Goal: Transaction & Acquisition: Register for event/course

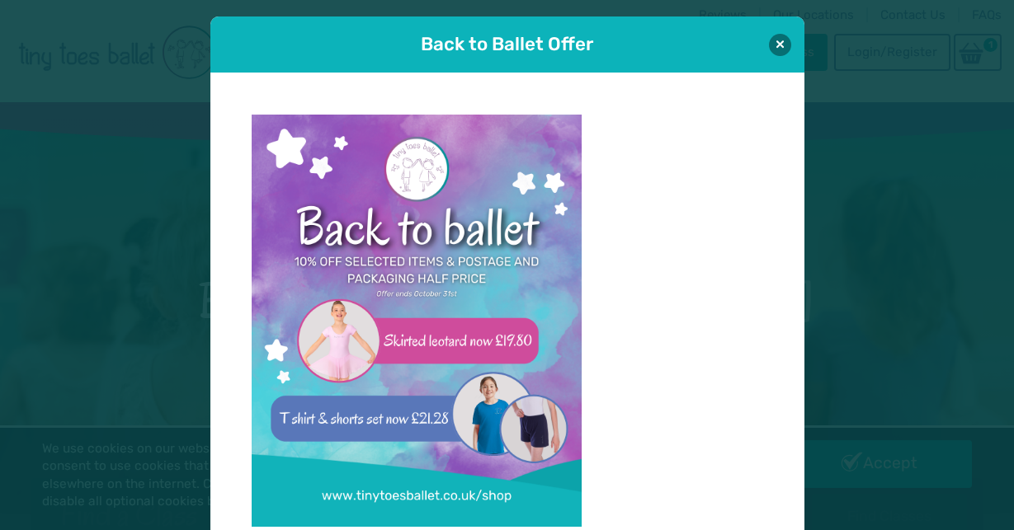
click at [778, 57] on div "Back to Ballet Offer" at bounding box center [507, 44] width 594 height 56
click at [781, 42] on button at bounding box center [780, 44] width 22 height 22
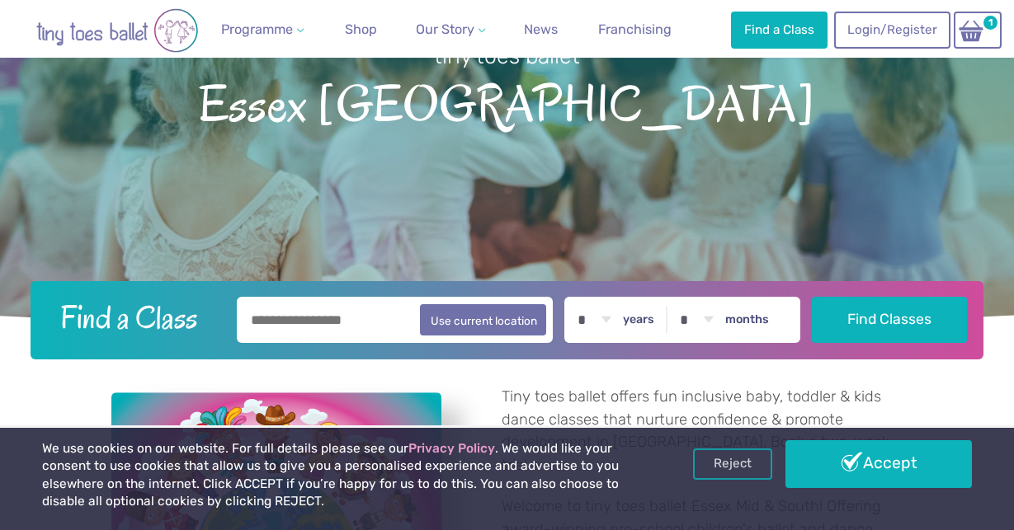
scroll to position [210, 0]
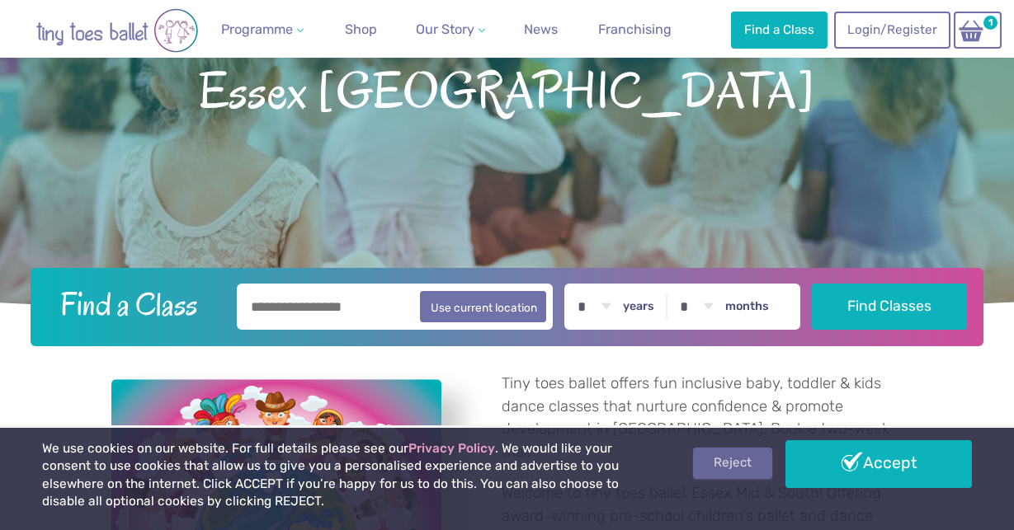
click at [741, 458] on link "Reject" at bounding box center [732, 463] width 79 height 31
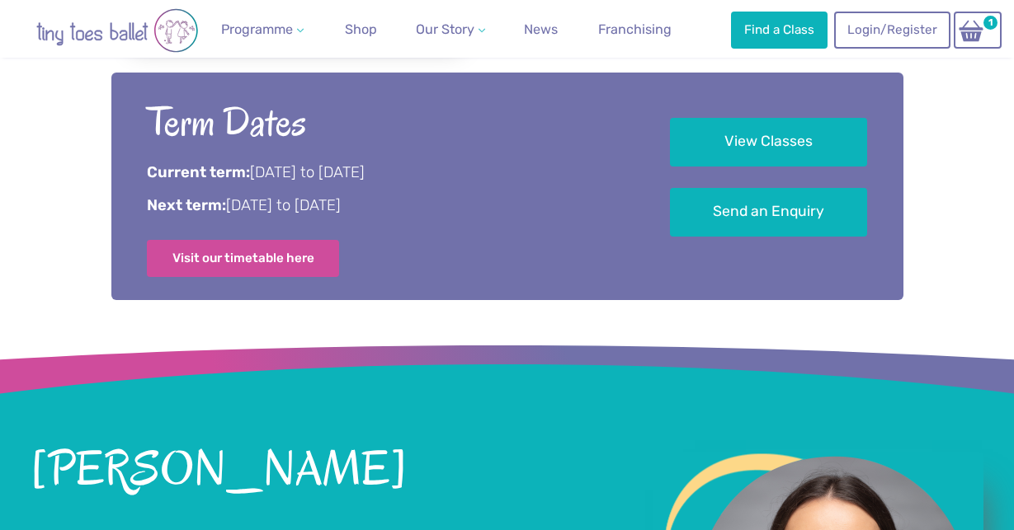
scroll to position [887, 0]
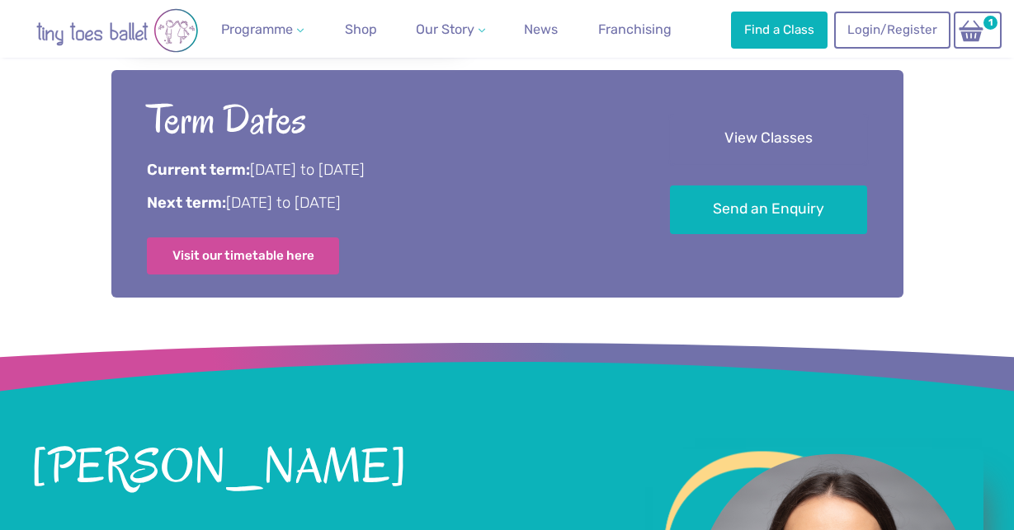
click at [740, 115] on link "View Classes" at bounding box center [768, 139] width 197 height 49
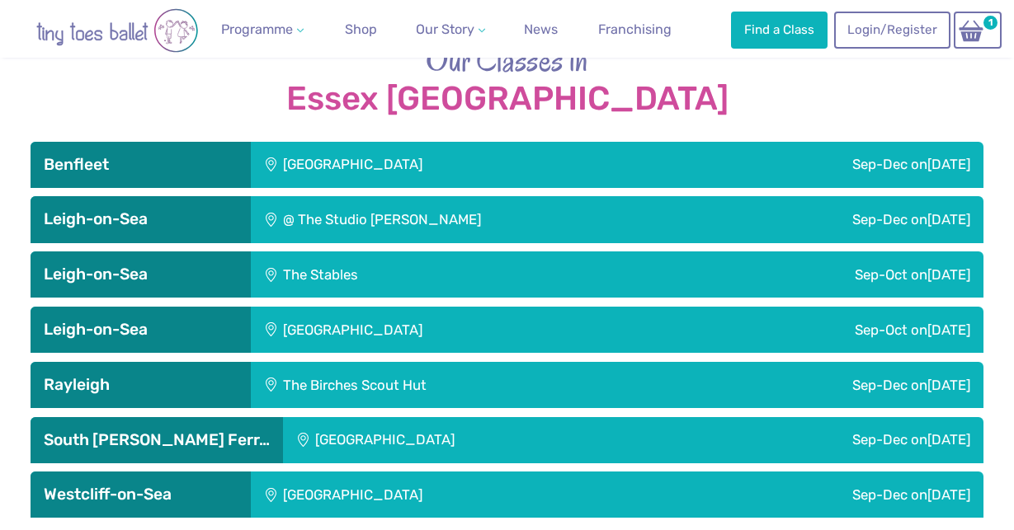
scroll to position [2677, 0]
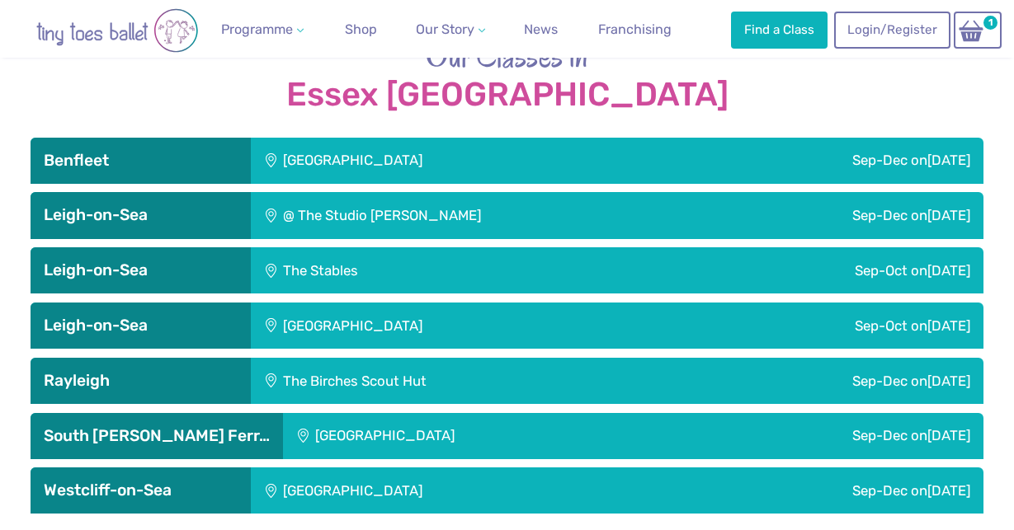
click at [598, 358] on div "The Birches Scout Hut" at bounding box center [458, 381] width 415 height 46
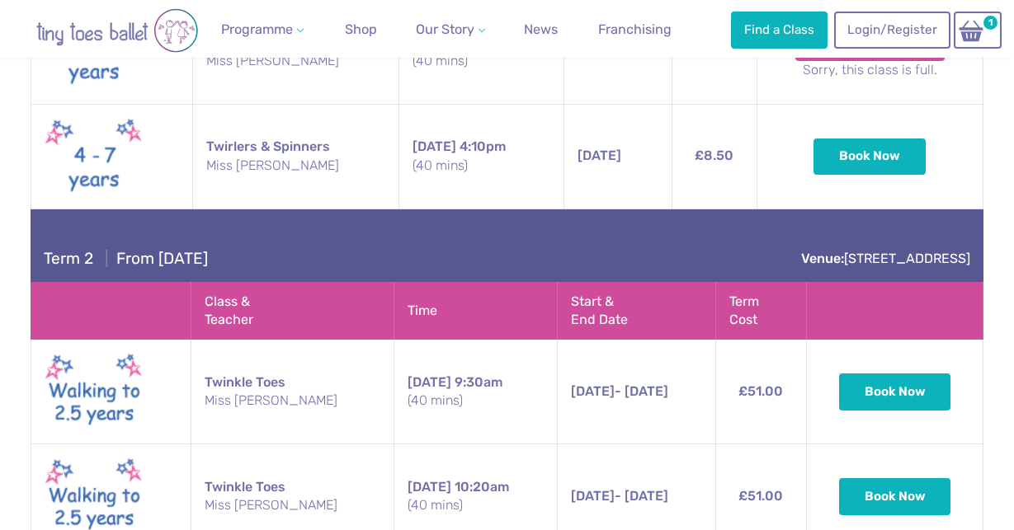
scroll to position [3455, 0]
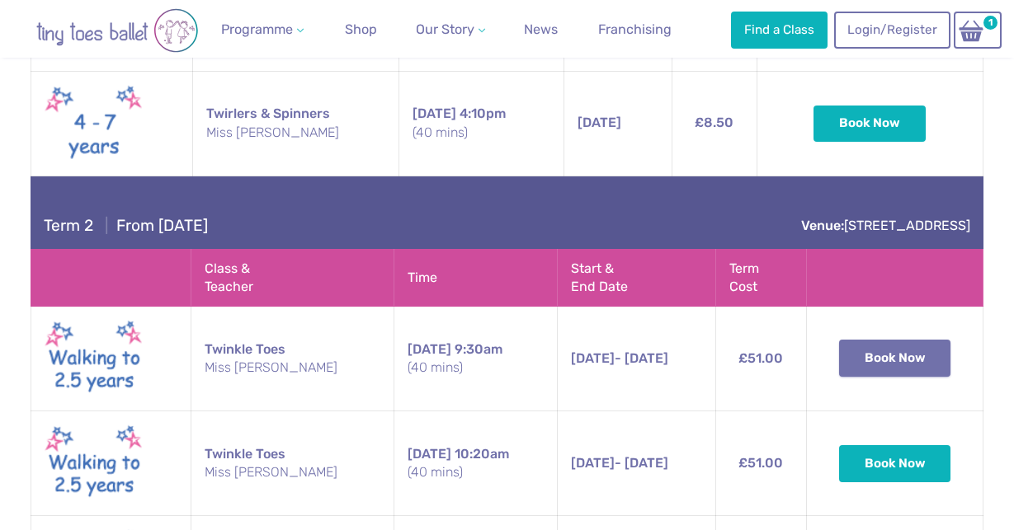
click at [873, 340] on button "Book Now" at bounding box center [895, 358] width 112 height 36
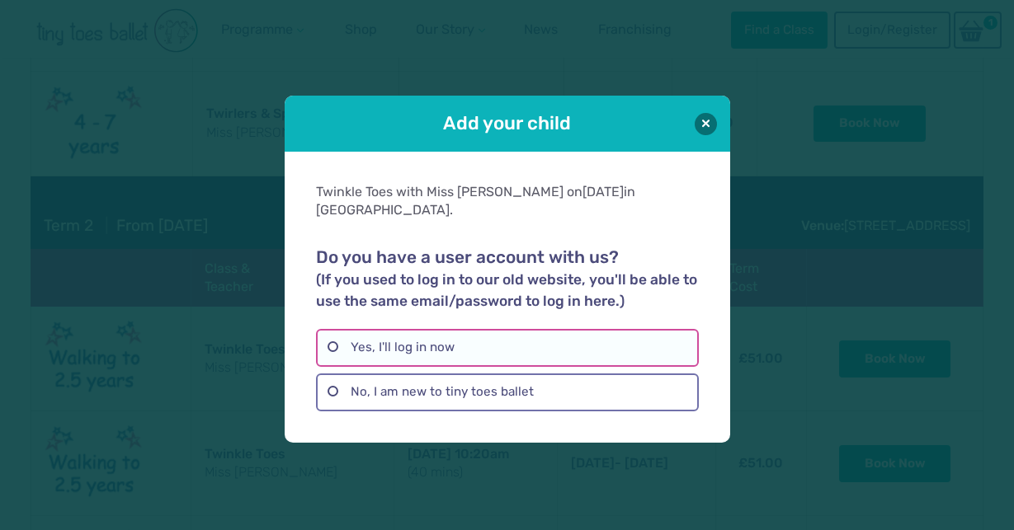
click at [379, 342] on label "Yes, I'll log in now" at bounding box center [507, 348] width 383 height 38
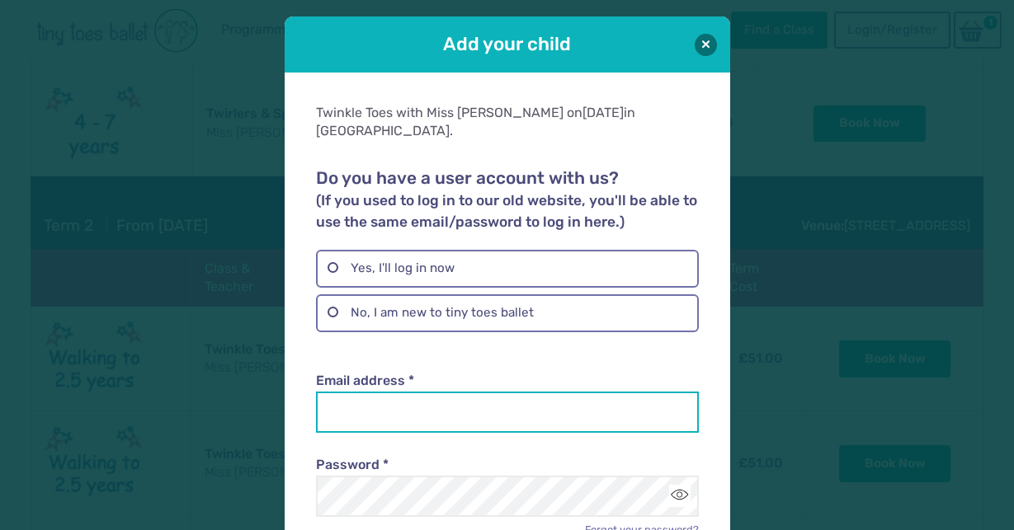
type input "**********"
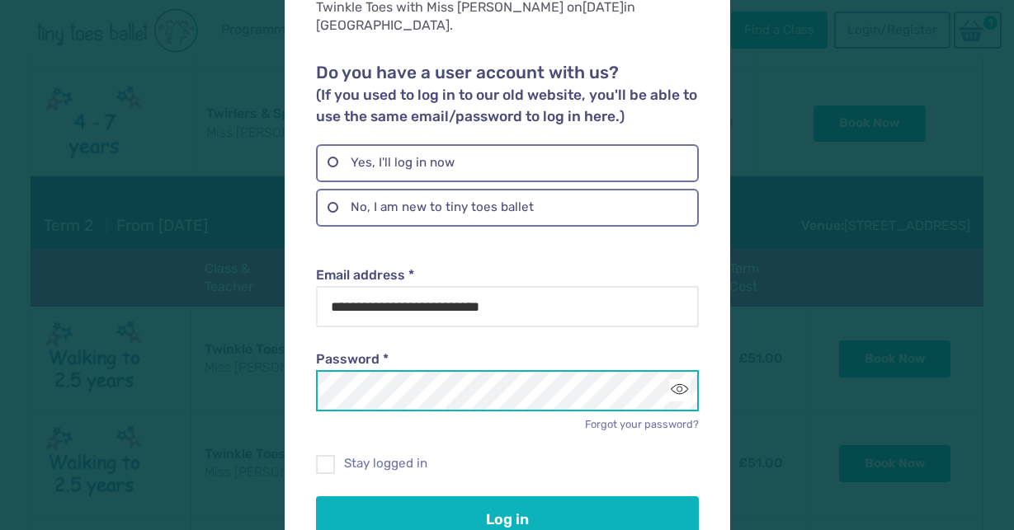
scroll to position [120, 0]
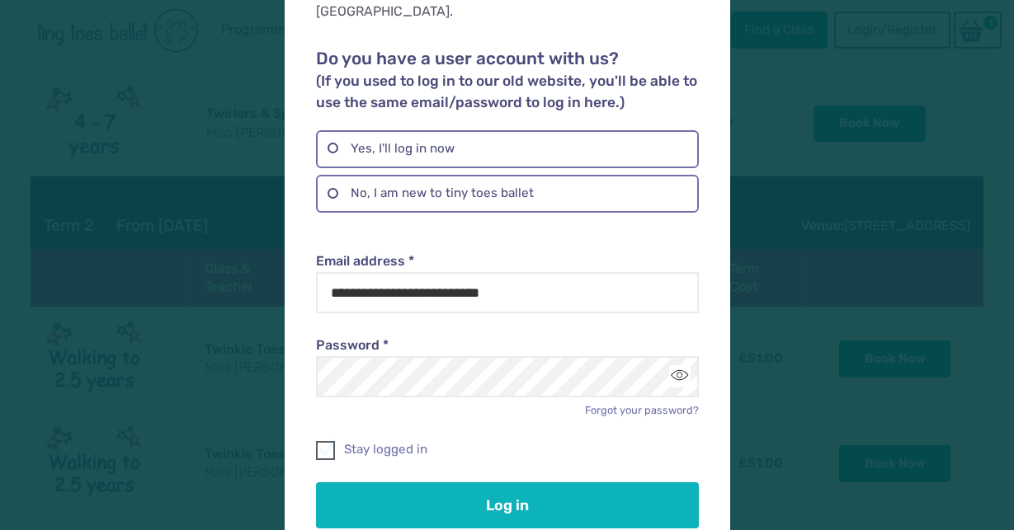
click at [329, 446] on span at bounding box center [326, 453] width 17 height 15
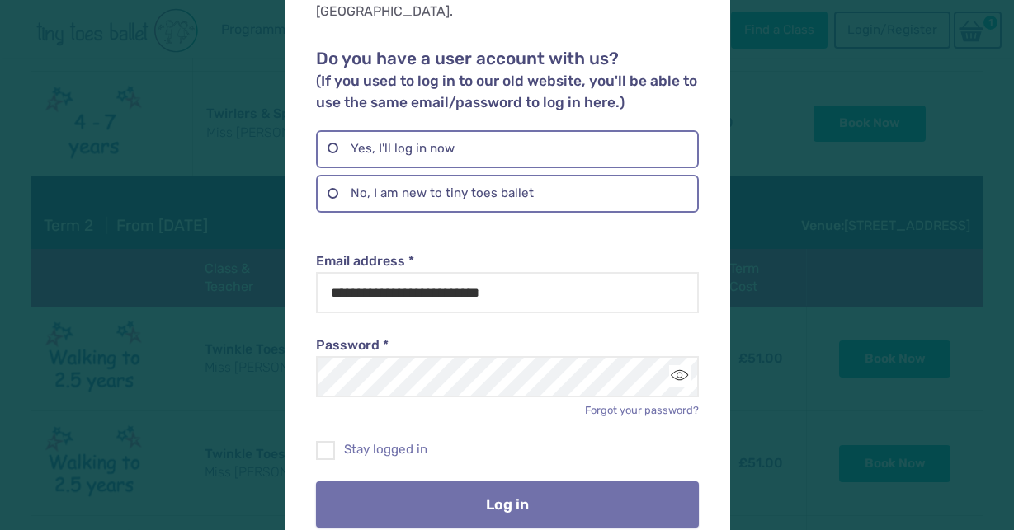
click at [402, 482] on button "Log in" at bounding box center [507, 505] width 383 height 46
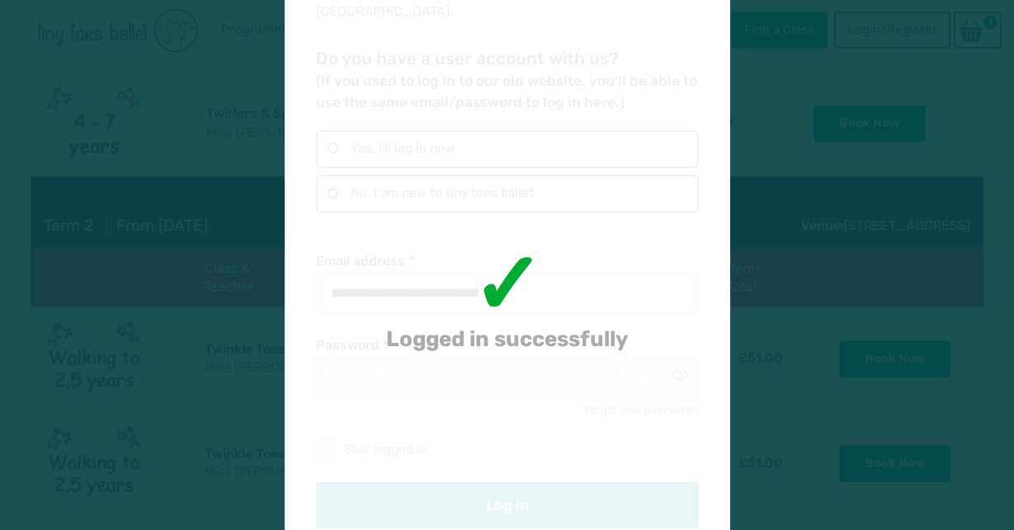
scroll to position [0, 0]
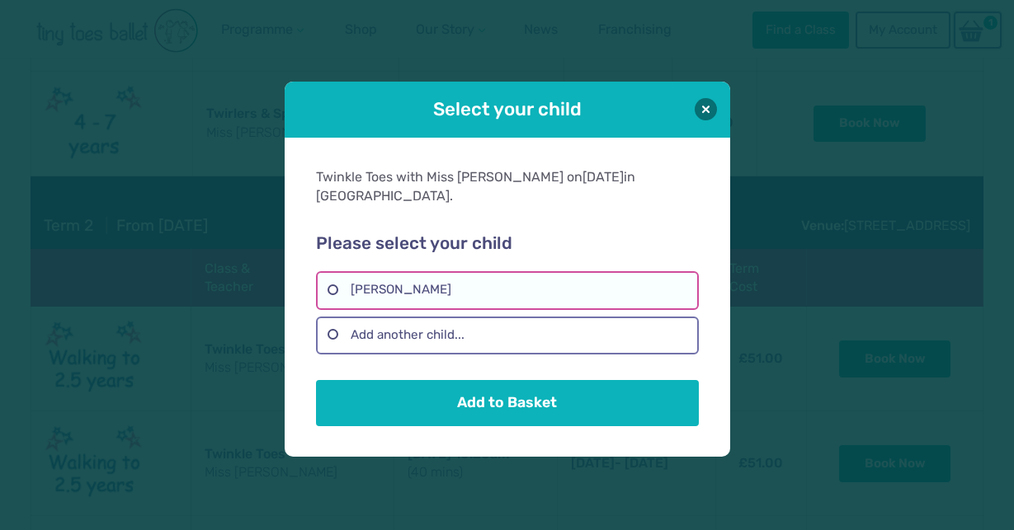
click at [401, 280] on label "Jemima Martin" at bounding box center [507, 290] width 383 height 38
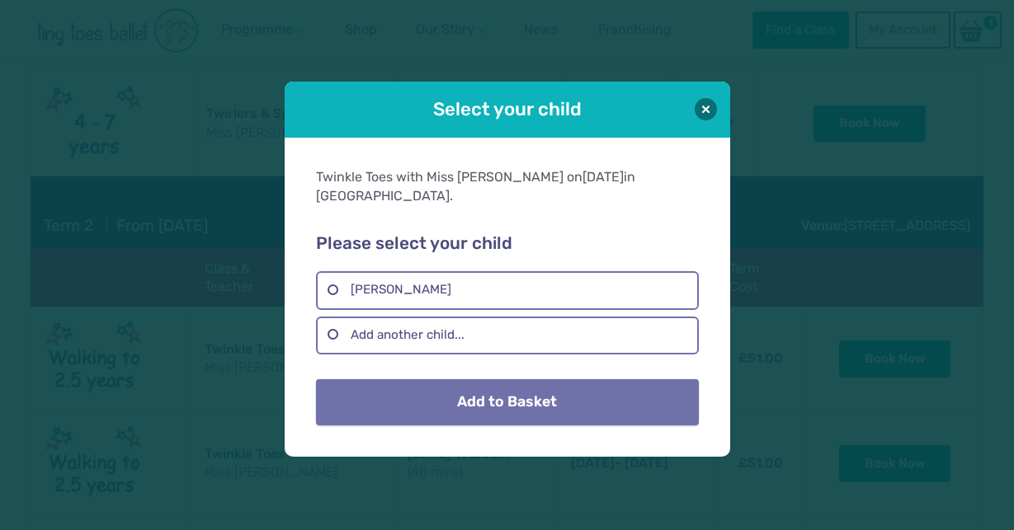
click at [471, 401] on button "Add to Basket" at bounding box center [507, 402] width 383 height 46
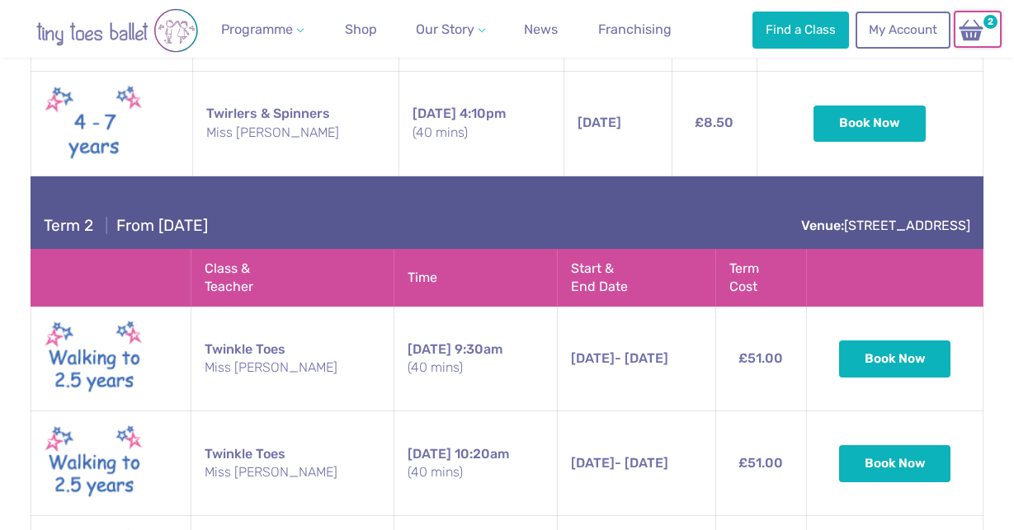
click at [983, 31] on img at bounding box center [970, 30] width 31 height 24
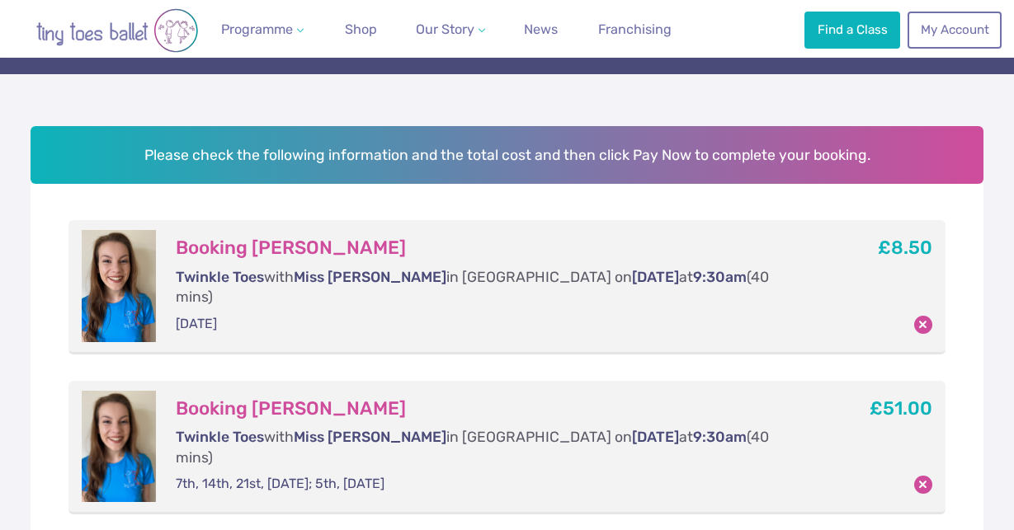
scroll to position [180, 0]
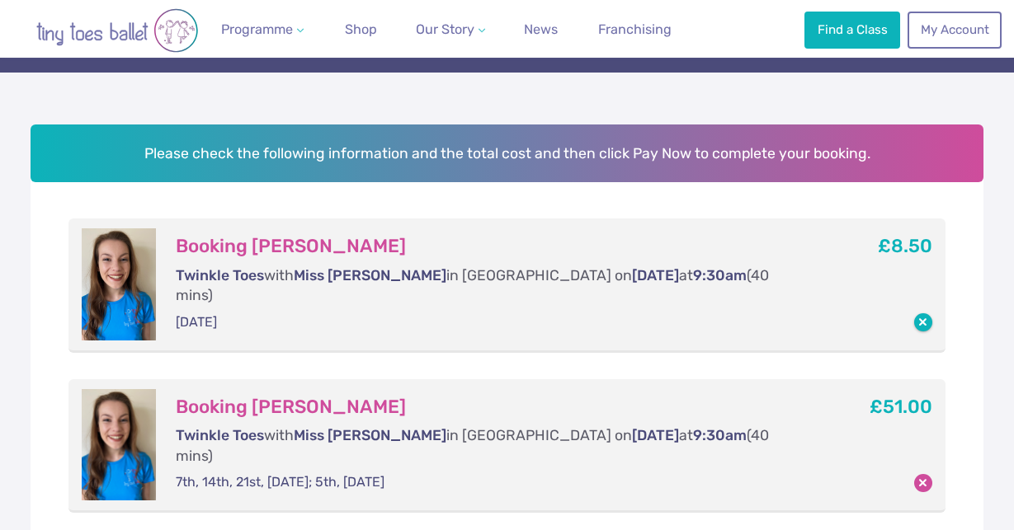
click at [919, 313] on button "button" at bounding box center [923, 322] width 18 height 18
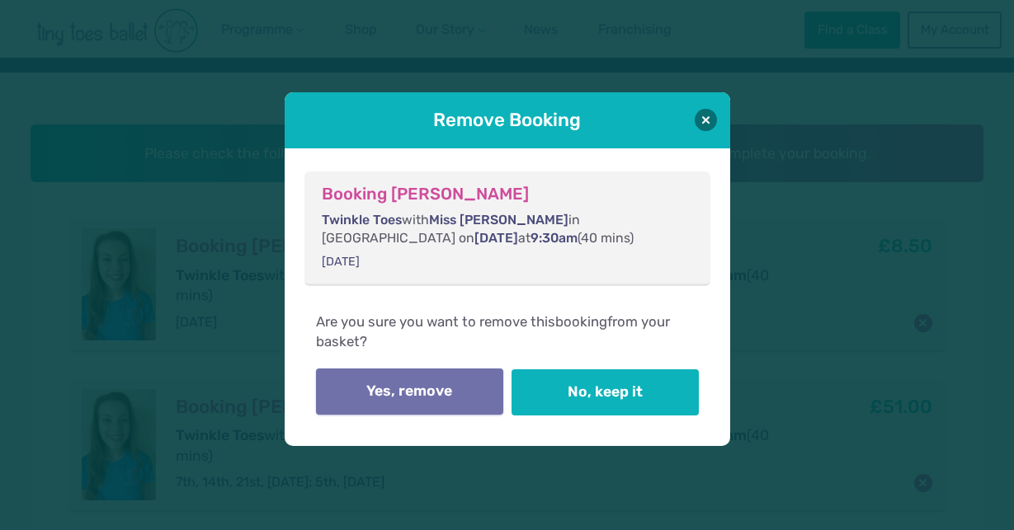
click at [435, 400] on button "Yes, remove" at bounding box center [410, 392] width 188 height 46
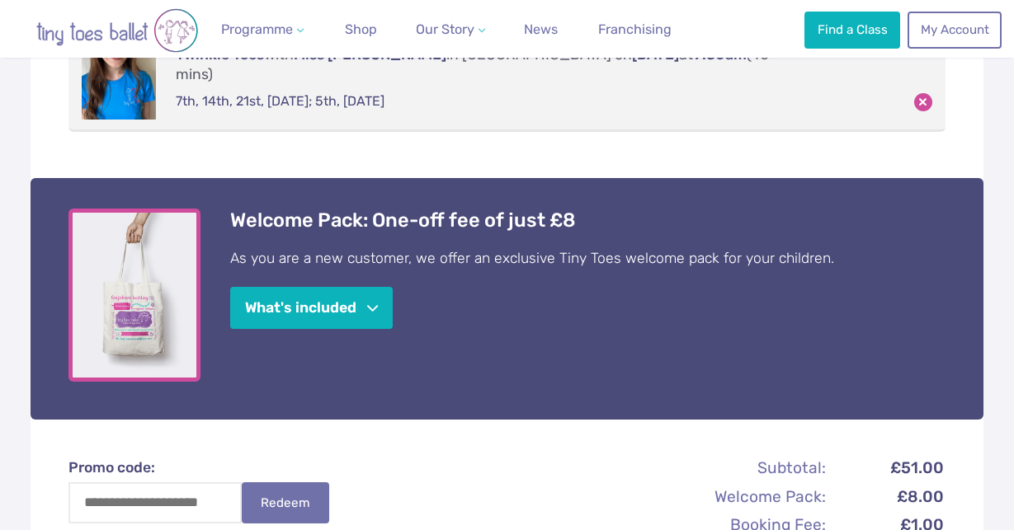
scroll to position [405, 0]
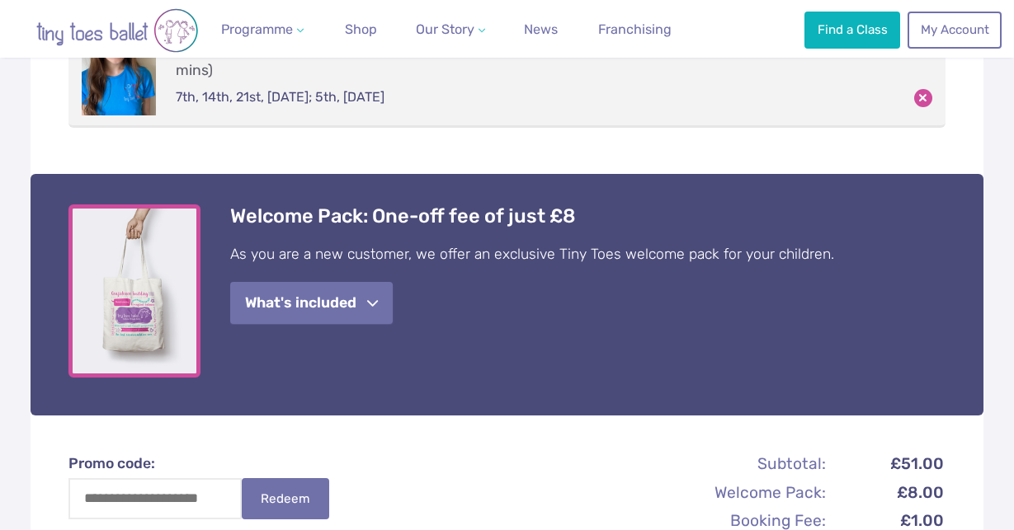
click at [382, 282] on button "What's included" at bounding box center [311, 303] width 162 height 42
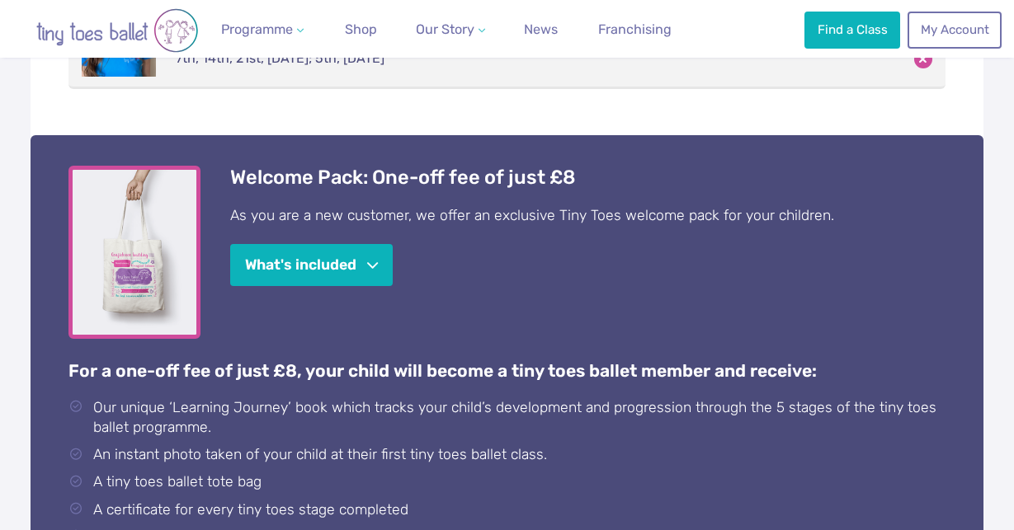
scroll to position [443, 0]
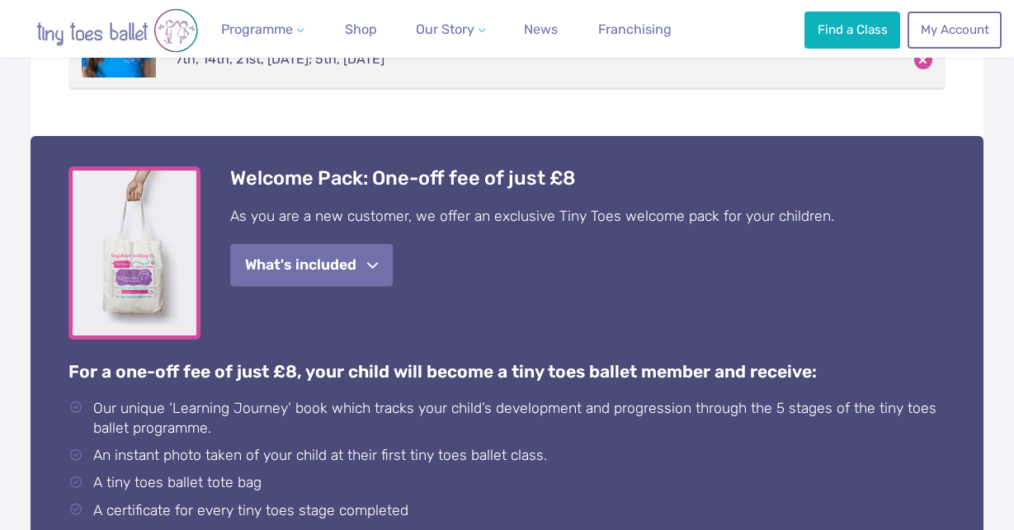
click at [377, 260] on span "button" at bounding box center [372, 266] width 11 height 12
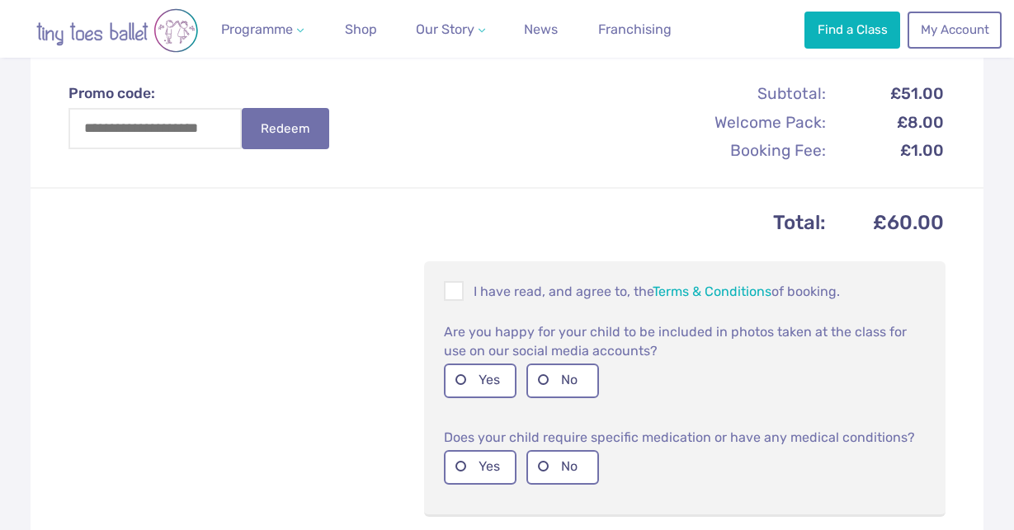
scroll to position [779, 0]
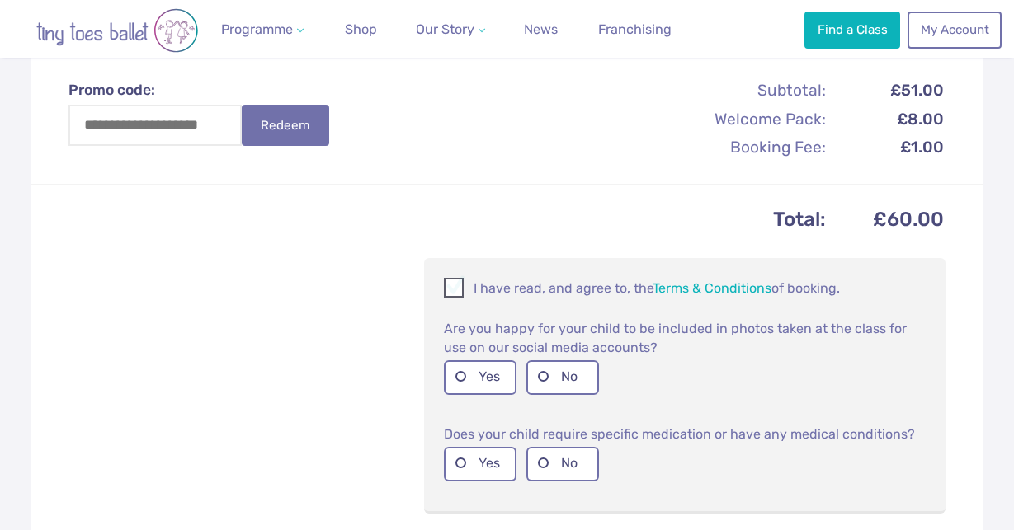
click at [453, 283] on span at bounding box center [454, 291] width 18 height 16
click at [550, 360] on label "No" at bounding box center [562, 377] width 73 height 34
click at [544, 447] on label "No" at bounding box center [562, 464] width 73 height 34
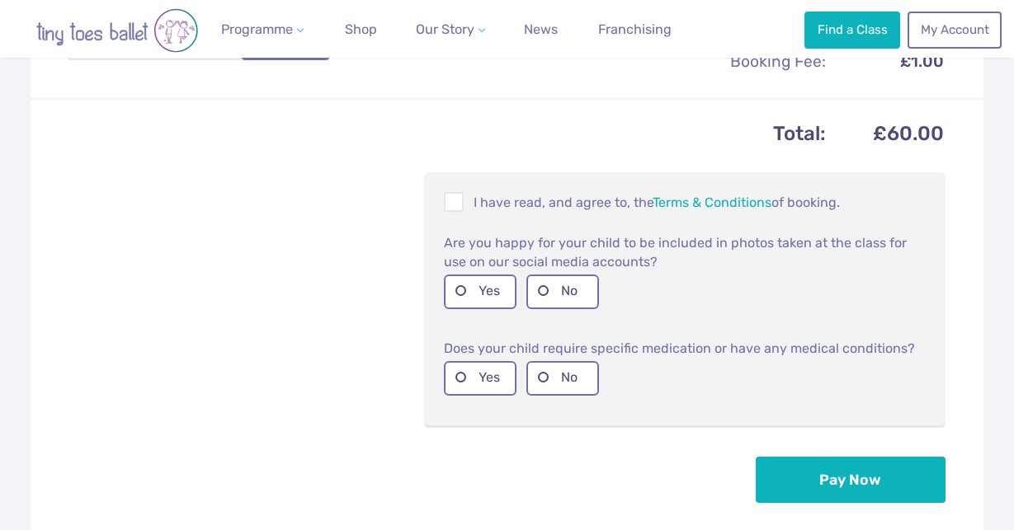
scroll to position [868, 0]
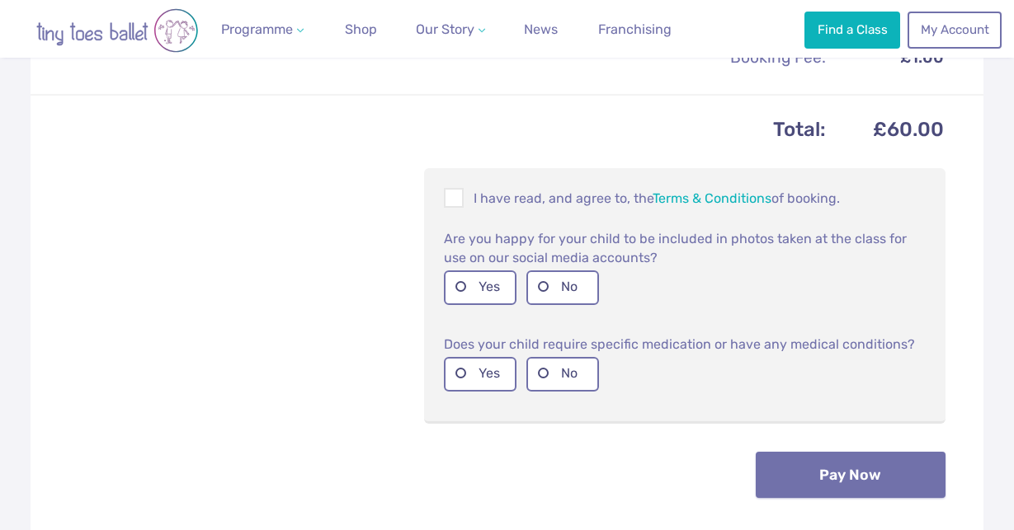
click at [838, 454] on button "Pay Now" at bounding box center [850, 475] width 190 height 46
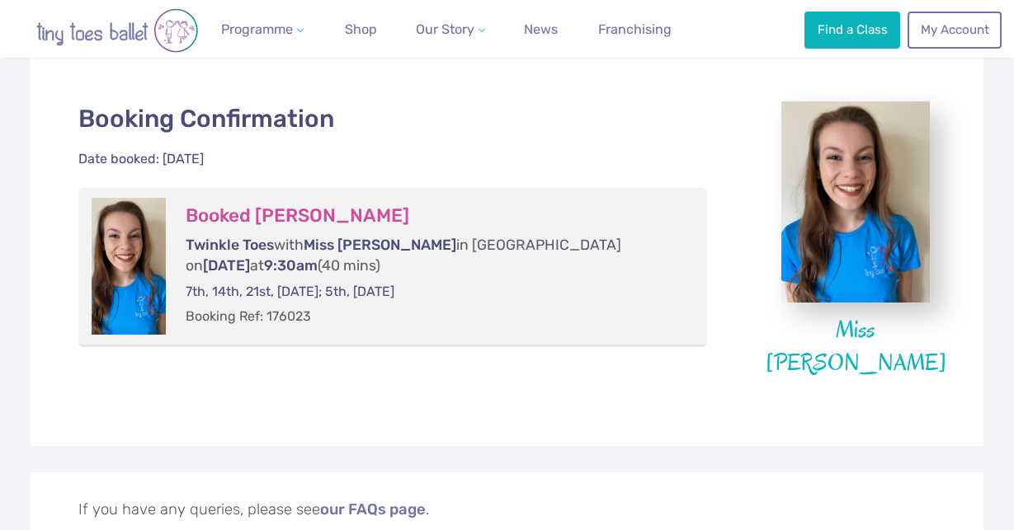
scroll to position [331, 0]
